Goal: Use online tool/utility: Utilize a website feature to perform a specific function

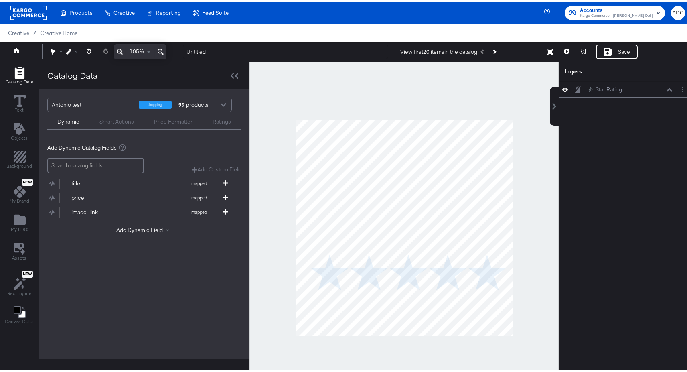
click at [23, 14] on rect at bounding box center [28, 11] width 37 height 14
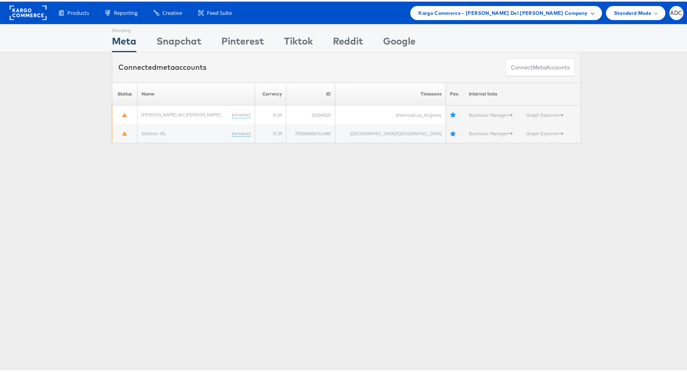
click at [524, 13] on span "Kargo Commerce - Antonio Del Castillio Company" at bounding box center [502, 11] width 169 height 8
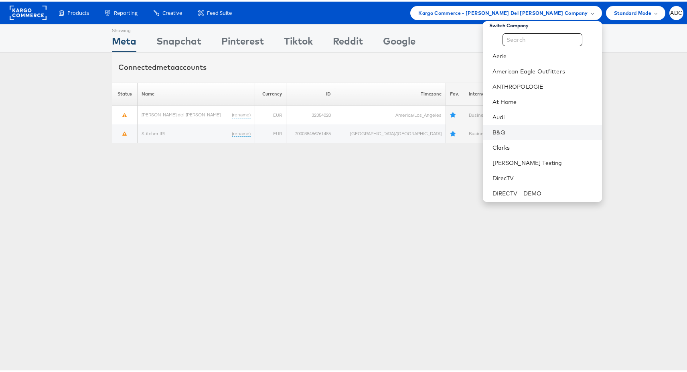
scroll to position [8, 0]
click at [510, 173] on link "DirecTV" at bounding box center [543, 174] width 103 height 8
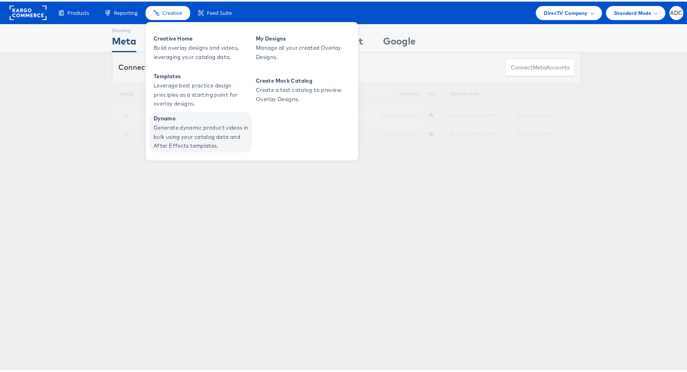
click at [181, 130] on span "Generate dynamic product videos in bulk using your catalog data and After Effec…" at bounding box center [202, 134] width 96 height 27
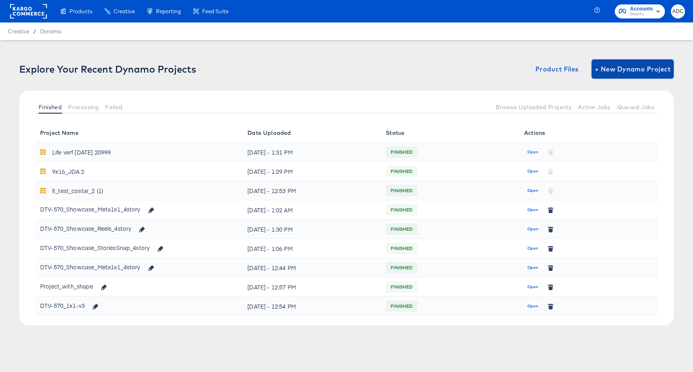
click at [626, 69] on span "+ New Dynamo Project" at bounding box center [633, 68] width 76 height 11
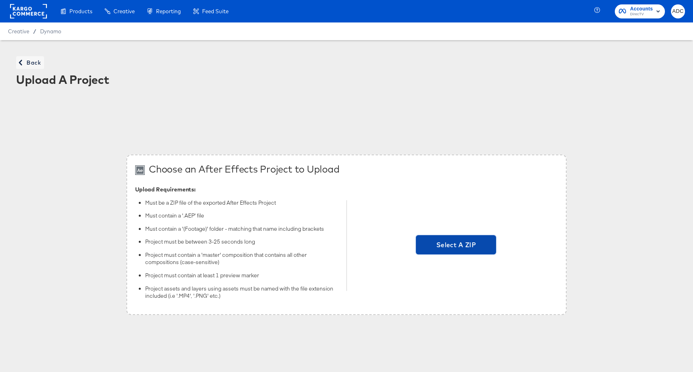
click at [457, 245] on span "Select A ZIP" at bounding box center [456, 244] width 74 height 11
click at [456, 245] on input "Select A ZIP" at bounding box center [456, 245] width 0 height 0
click at [468, 247] on span "Select A ZIP" at bounding box center [456, 244] width 74 height 11
click at [456, 245] on input "Select A ZIP" at bounding box center [456, 245] width 0 height 0
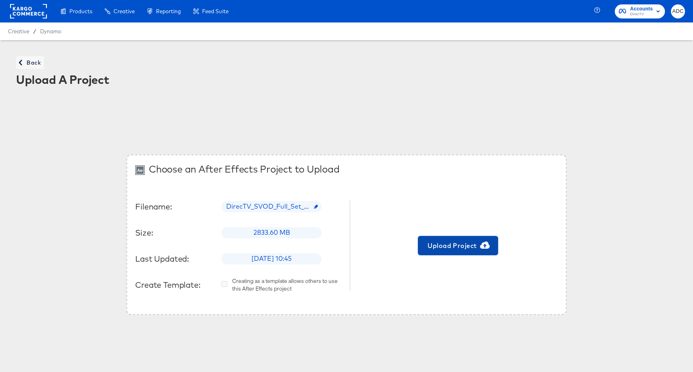
click at [447, 245] on span "Upload Project" at bounding box center [458, 245] width 74 height 11
